Goal: Task Accomplishment & Management: Manage account settings

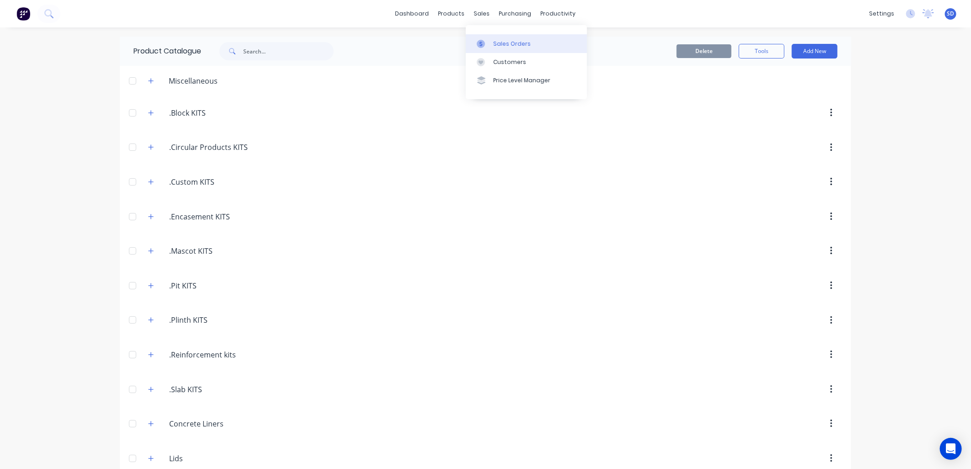
click at [494, 44] on div "Sales Orders" at bounding box center [511, 44] width 37 height 8
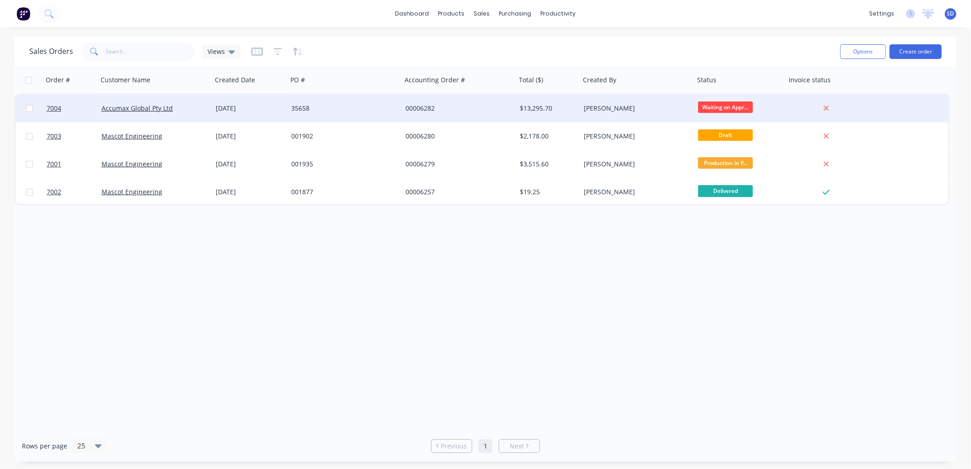
click at [352, 106] on div "35658" at bounding box center [341, 108] width 101 height 9
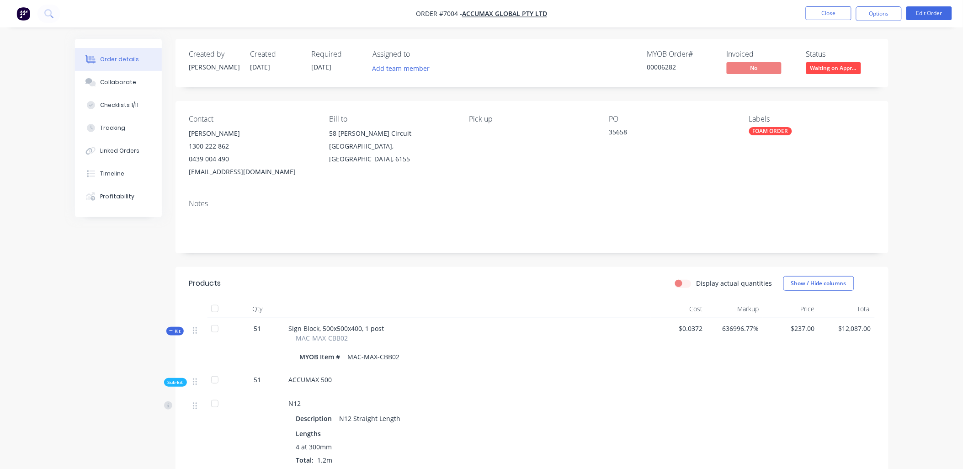
click at [780, 131] on div "FOAM ORDER" at bounding box center [770, 131] width 43 height 8
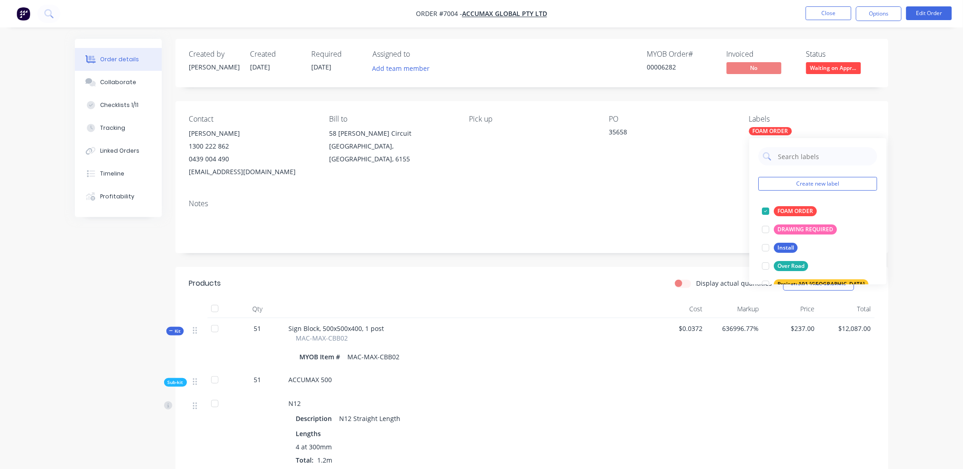
click at [903, 115] on div "Order details Collaborate Checklists 1/11 Tracking Linked Orders Timeline Profi…" at bounding box center [481, 348] width 963 height 696
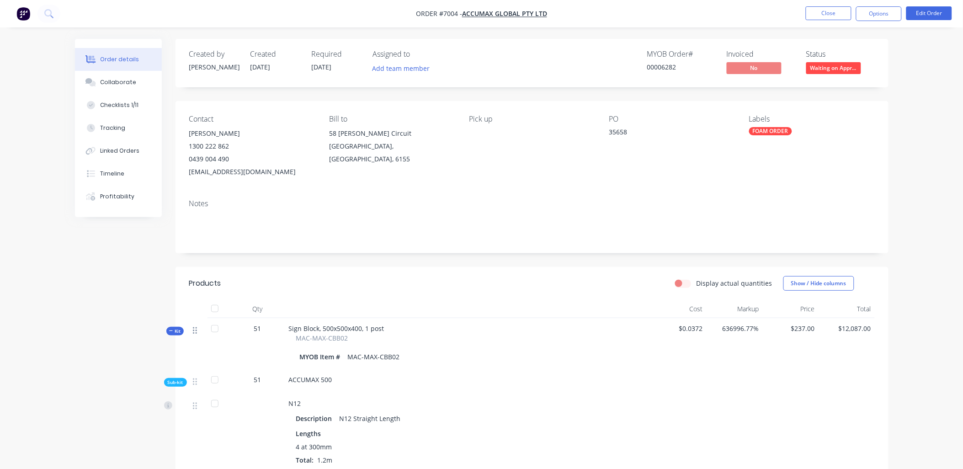
click at [193, 331] on icon at bounding box center [195, 330] width 4 height 7
click at [195, 384] on icon at bounding box center [195, 382] width 4 height 8
click at [539, 341] on div "MAC-MAX-CBB02" at bounding box center [468, 338] width 344 height 10
click at [118, 104] on div "Checklists 1/11" at bounding box center [119, 105] width 38 height 8
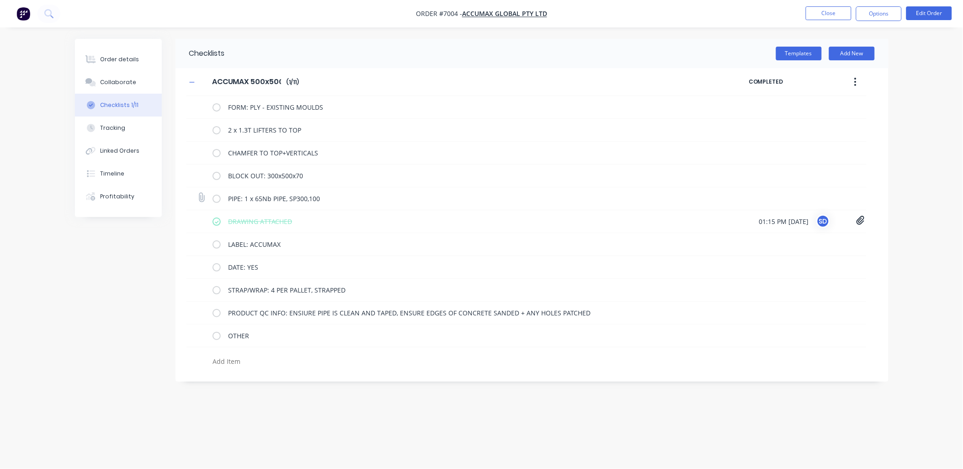
type textarea "x"
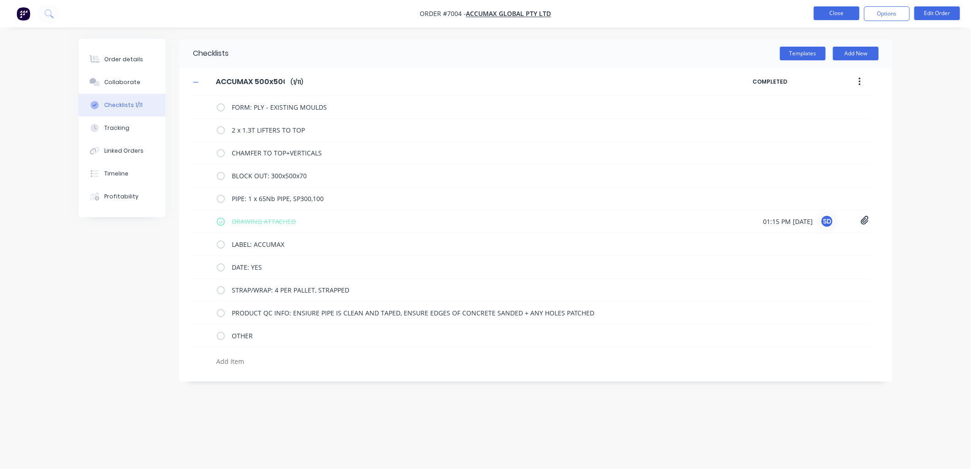
click at [831, 17] on button "Close" at bounding box center [837, 13] width 46 height 14
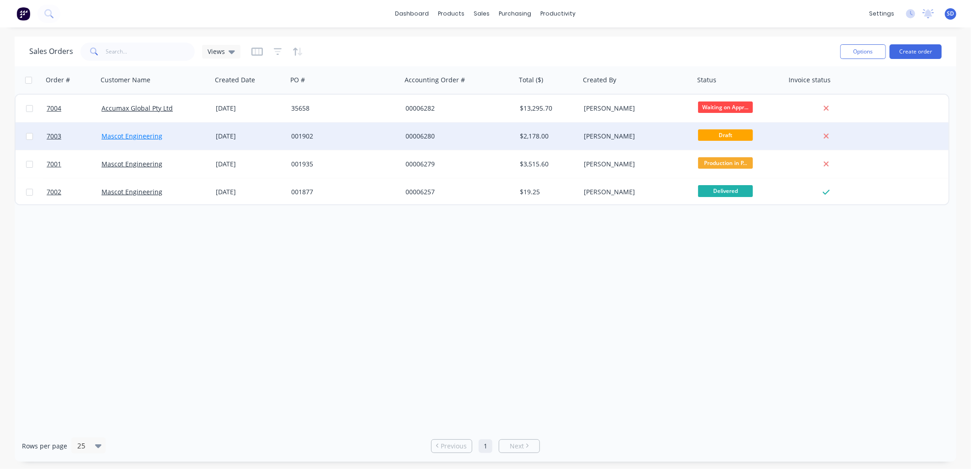
click at [125, 138] on link "Mascot Engineering" at bounding box center [131, 136] width 61 height 9
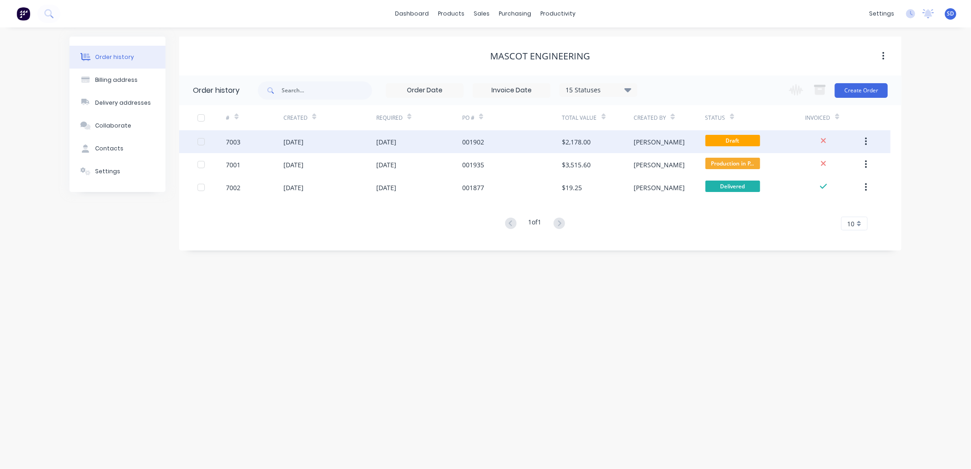
click at [328, 142] on div "[DATE]" at bounding box center [329, 141] width 93 height 23
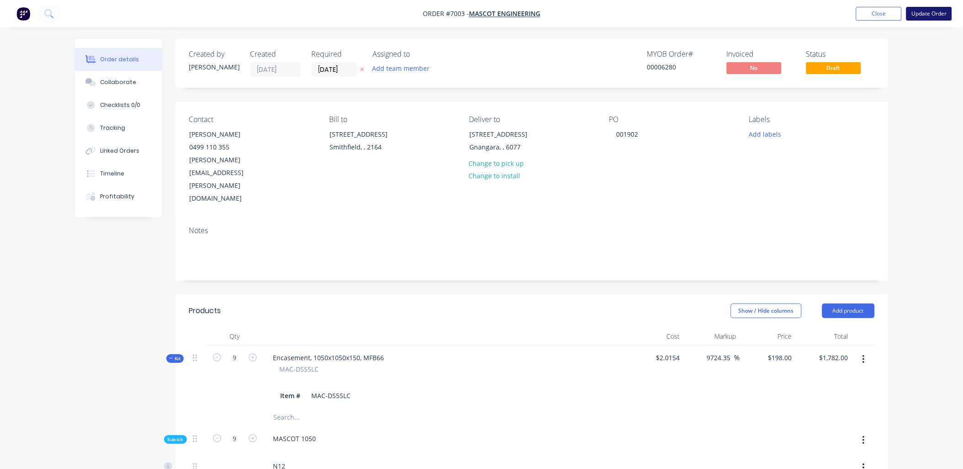
click at [920, 14] on button "Update Order" at bounding box center [930, 14] width 46 height 14
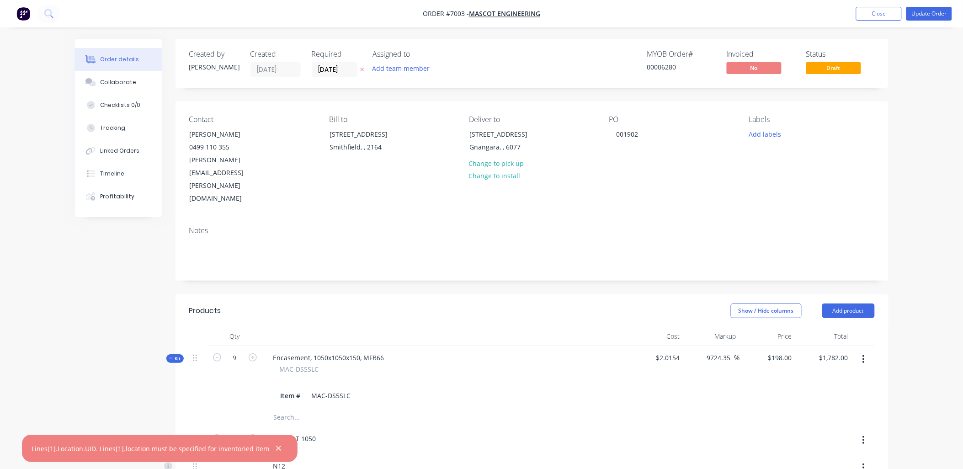
click at [276, 451] on icon "button" at bounding box center [279, 448] width 6 height 8
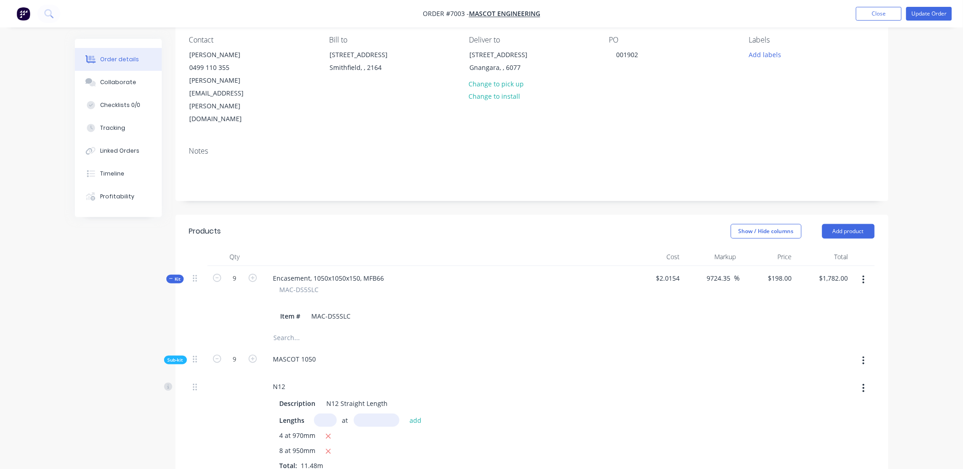
scroll to position [203, 0]
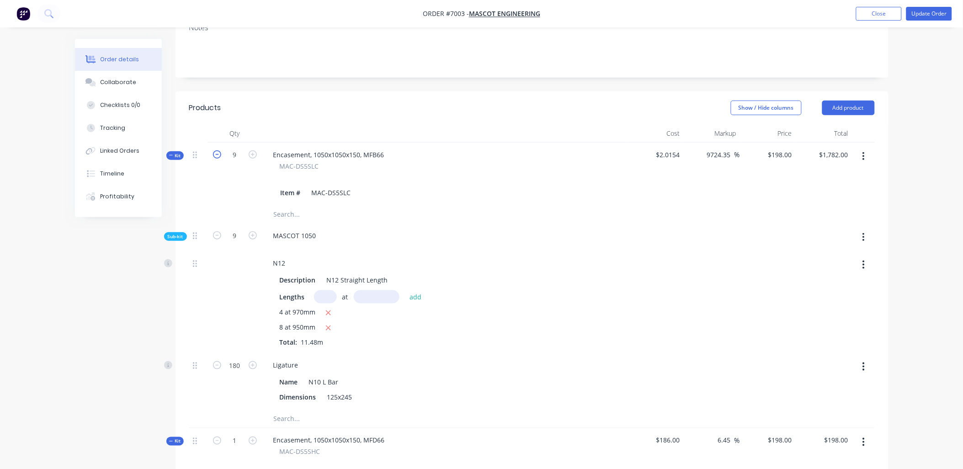
click at [217, 150] on icon "button" at bounding box center [217, 154] width 8 height 8
type input "8"
type input "$1,781.9804"
type input "$14,255.84"
type input "8"
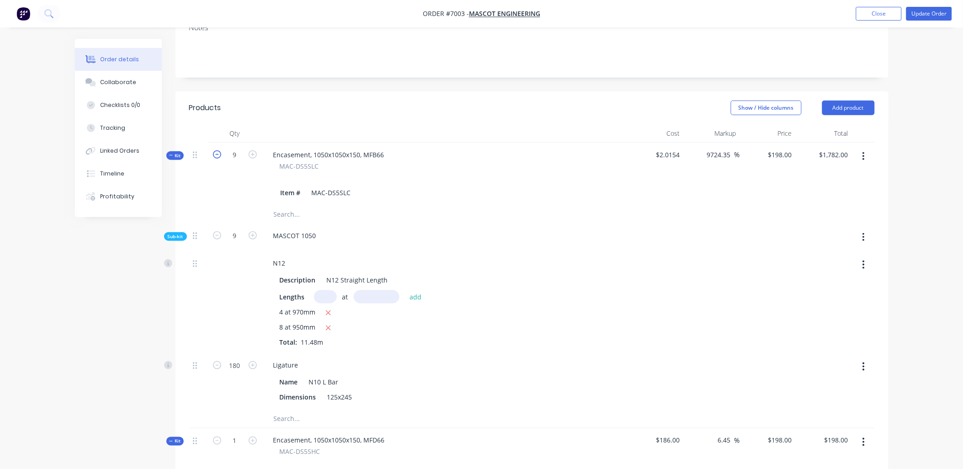
type input "160"
click at [251, 150] on icon "button" at bounding box center [253, 154] width 8 height 8
type input "9"
type input "$16,037.82"
type input "9"
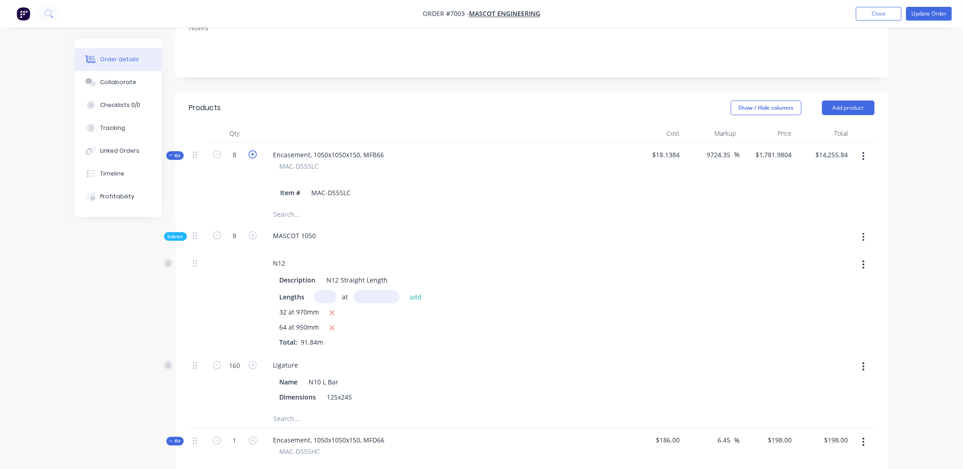
type input "180"
click at [870, 16] on button "Close" at bounding box center [879, 14] width 46 height 14
